Goal: Information Seeking & Learning: Learn about a topic

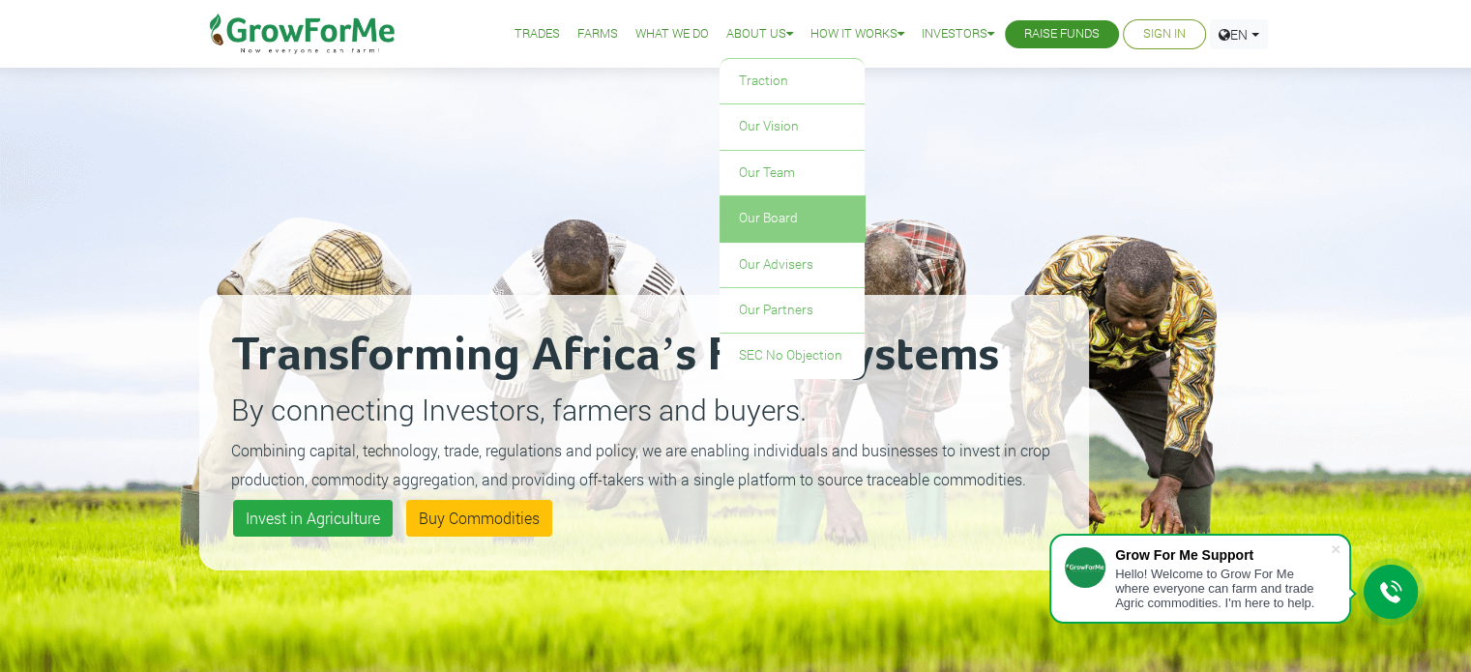
click at [750, 218] on link "Our Board" at bounding box center [792, 218] width 145 height 45
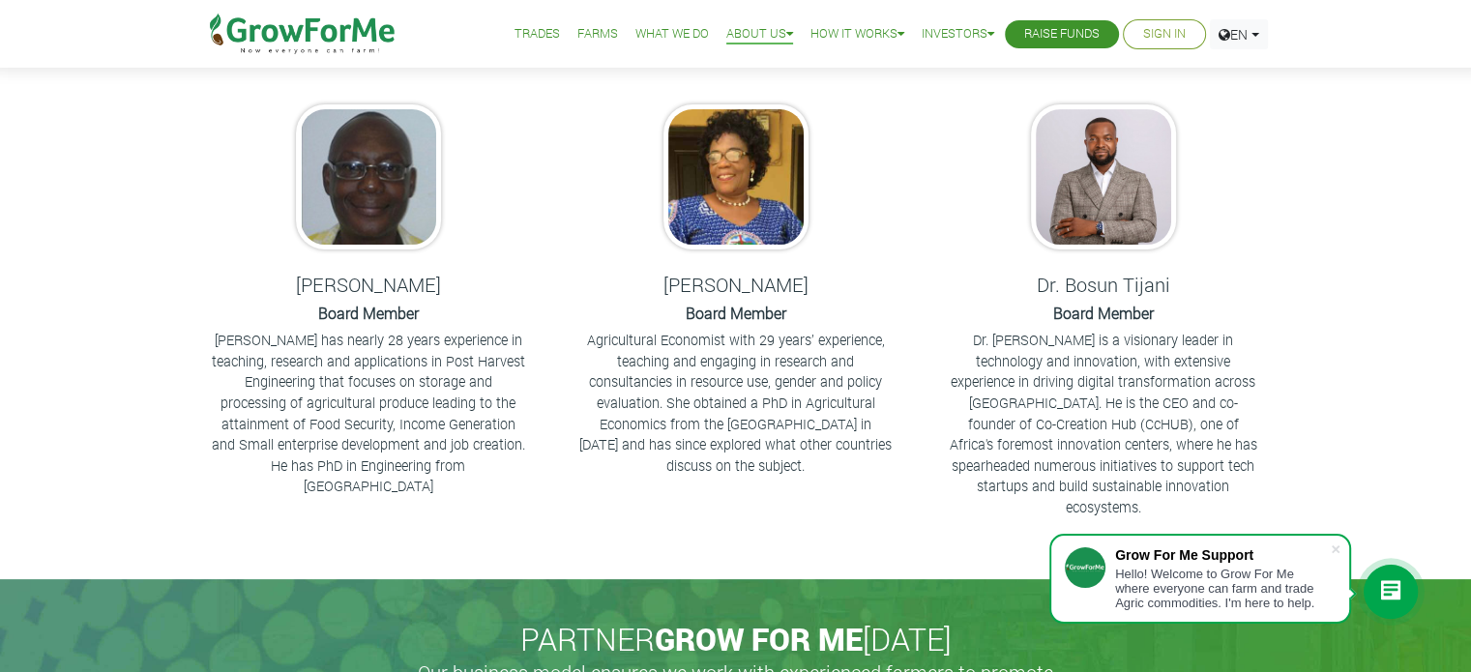
scroll to position [116, 0]
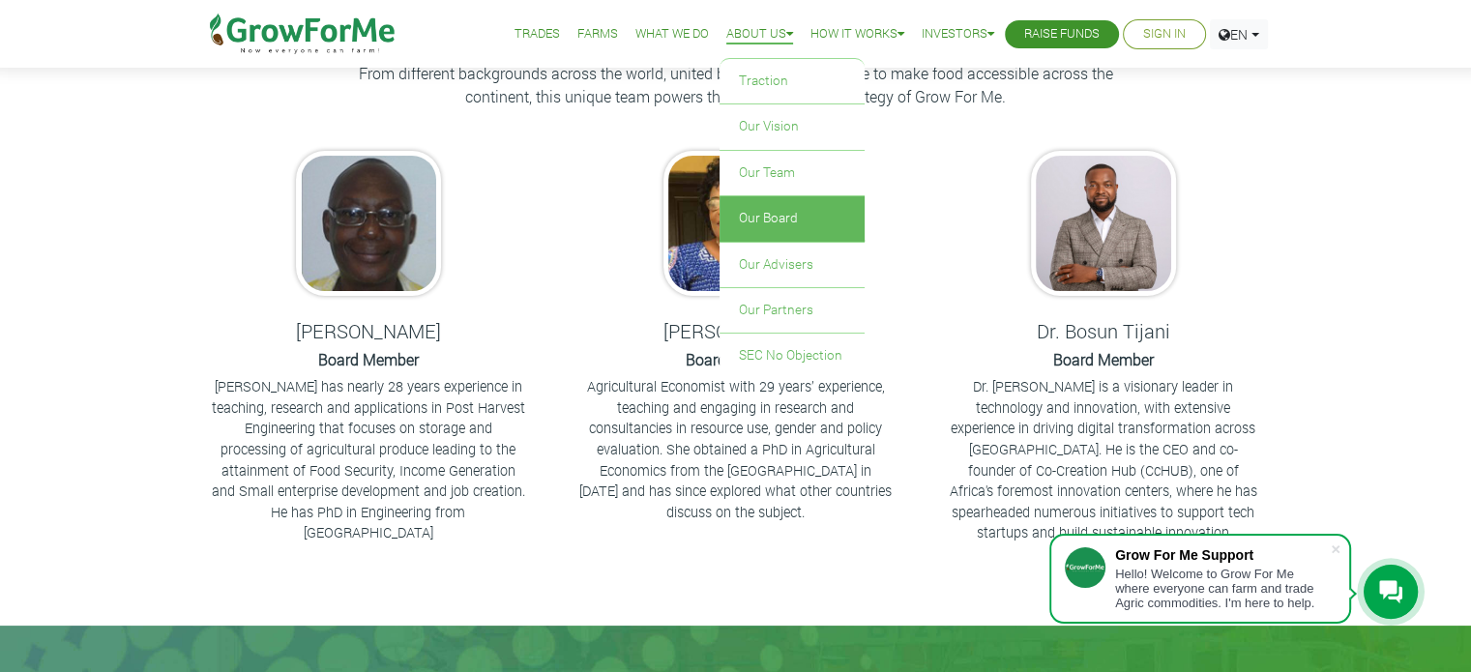
click at [768, 36] on link "About Us" at bounding box center [760, 34] width 67 height 20
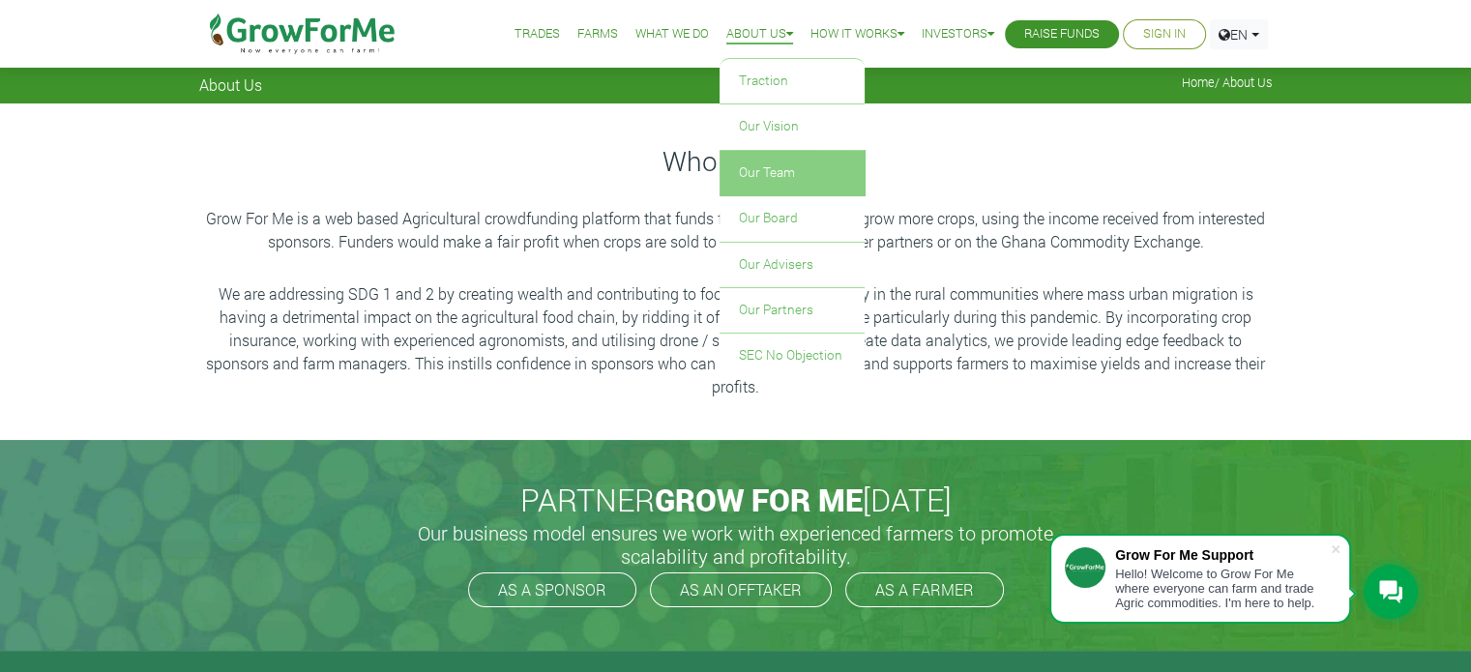
click at [761, 162] on link "Our Team" at bounding box center [792, 173] width 145 height 45
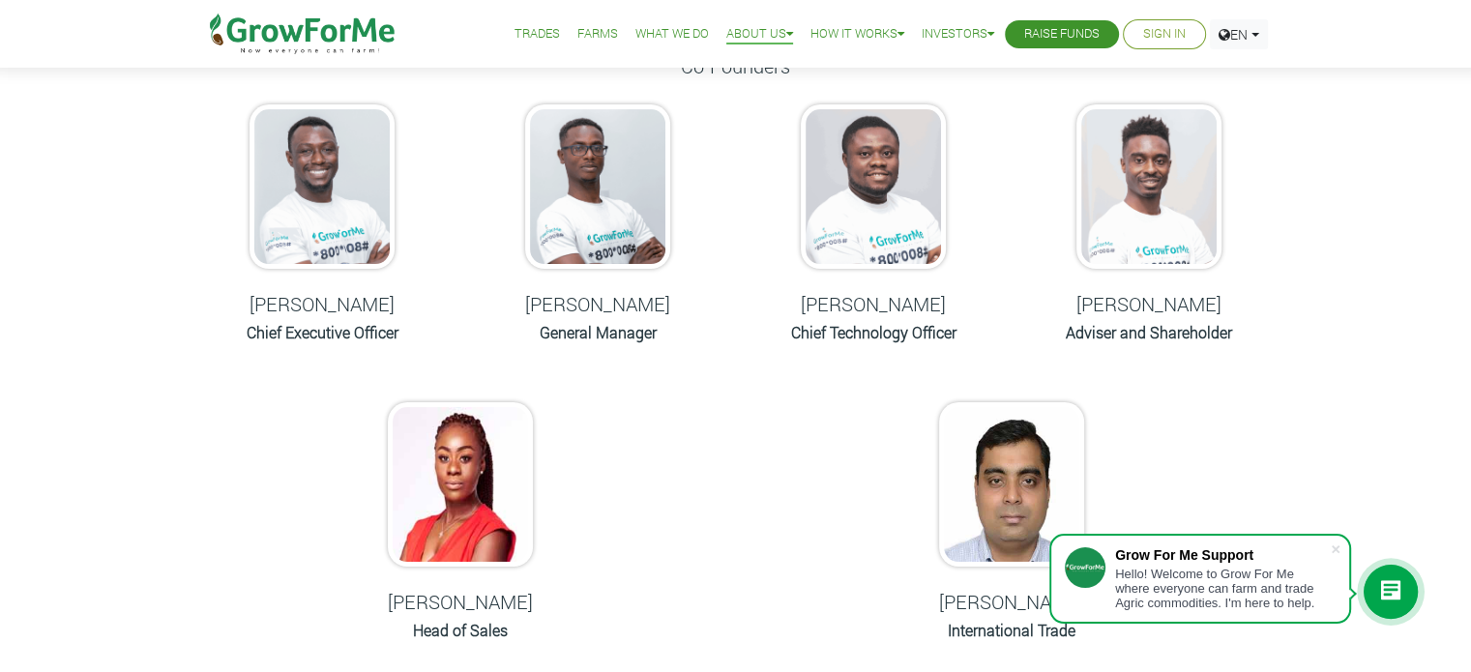
scroll to position [290, 0]
